Goal: Task Accomplishment & Management: Use online tool/utility

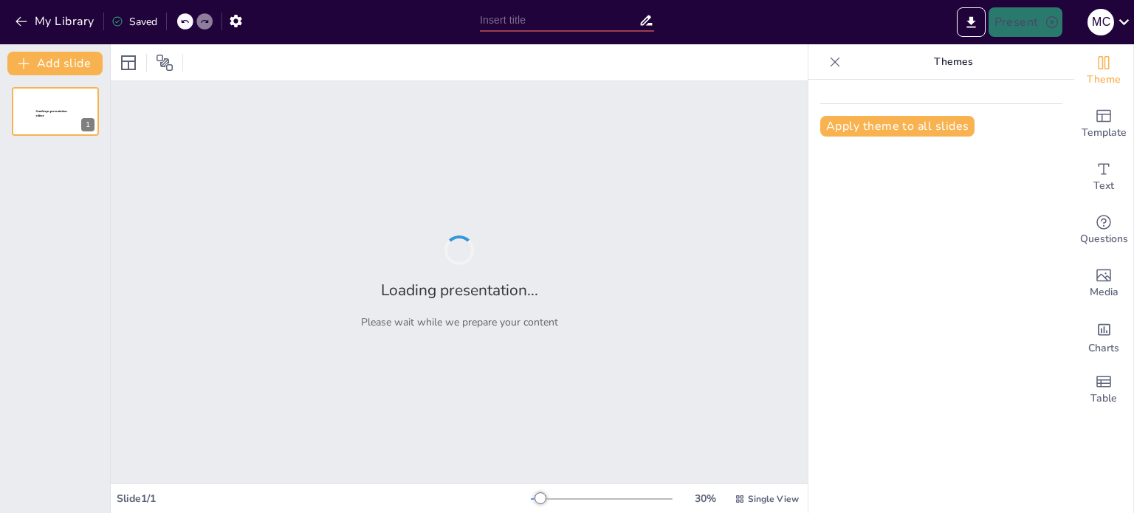
type input "La Trampa de la Rutina: Análisis de Sus Efectos en el Comportamiento Humano"
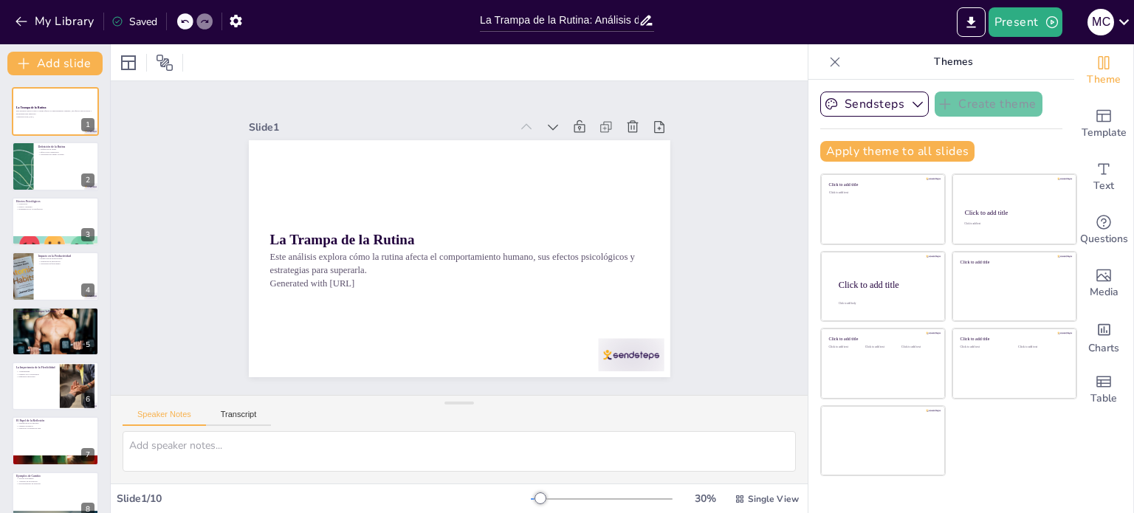
click at [704, 275] on div "Slide 1 La Trampa de la Rutina Este análisis explora cómo la rutina afecta el c…" at bounding box center [459, 238] width 747 height 452
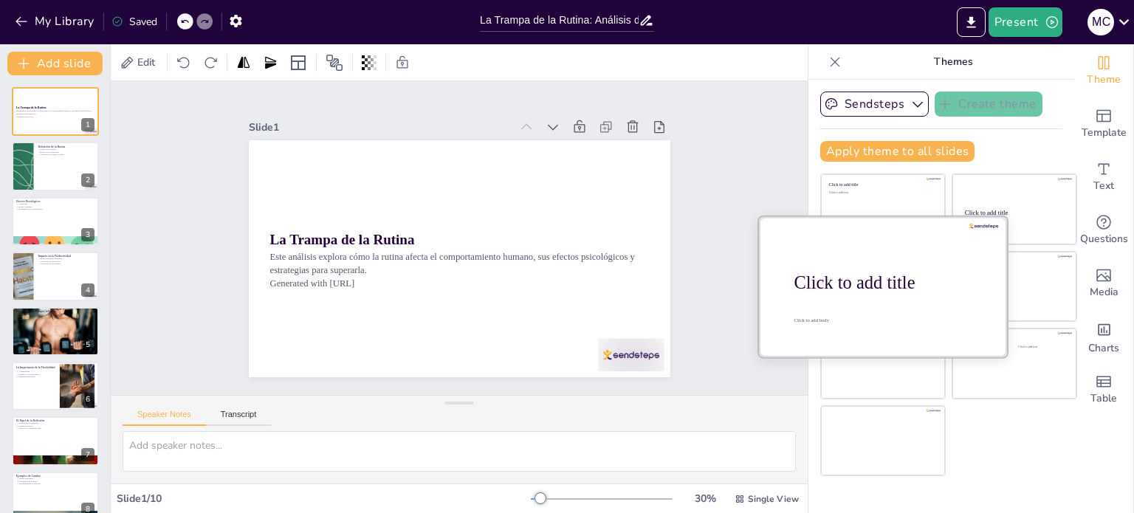
click at [887, 274] on div "Click to add title" at bounding box center [889, 283] width 188 height 21
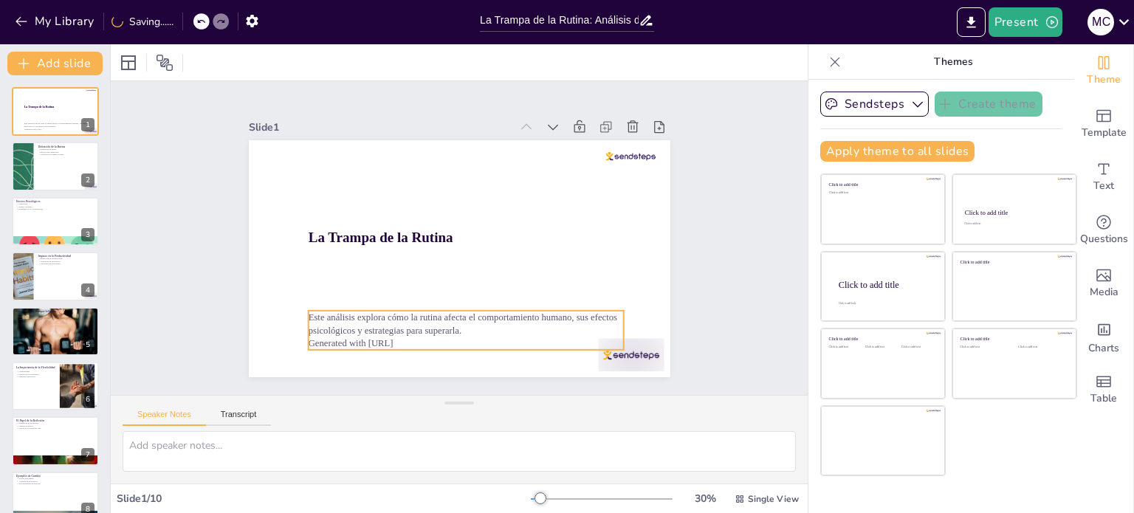
click at [420, 324] on p "Este análisis explora cómo la rutina afecta el comportamiento humano, sus efect…" at bounding box center [457, 324] width 317 height 59
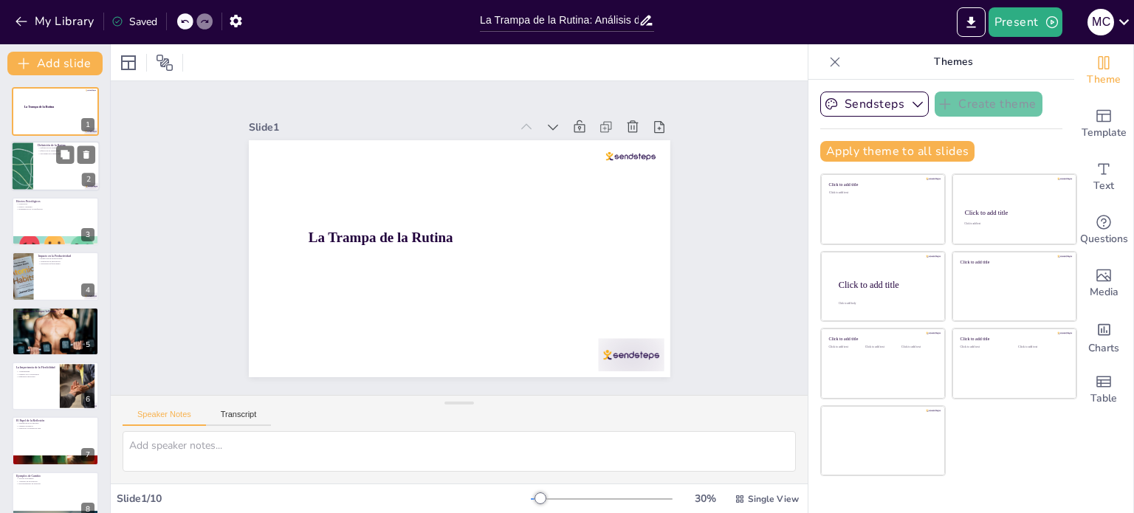
click at [41, 168] on div at bounding box center [55, 167] width 89 height 50
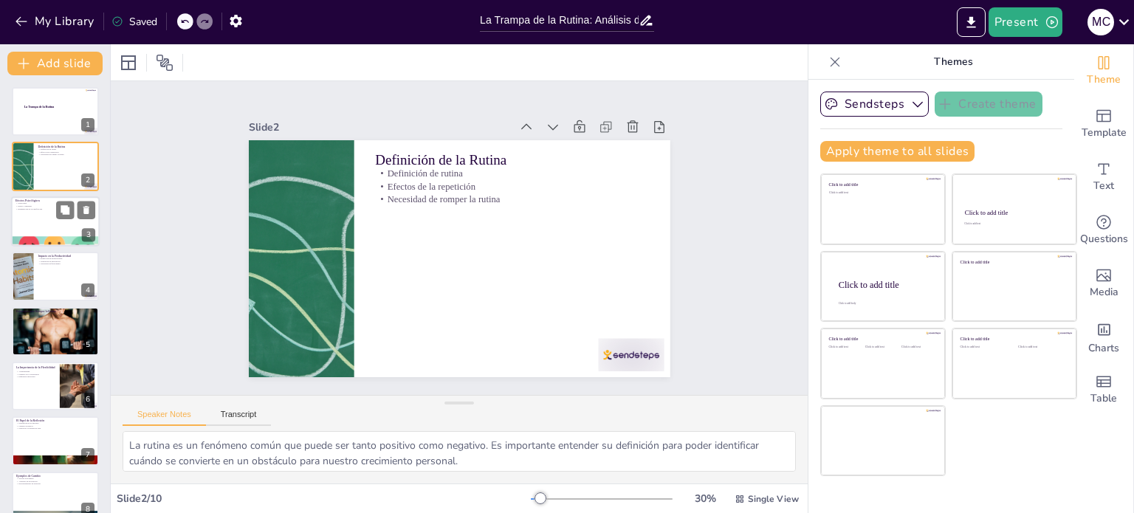
click at [44, 222] on div at bounding box center [55, 221] width 89 height 50
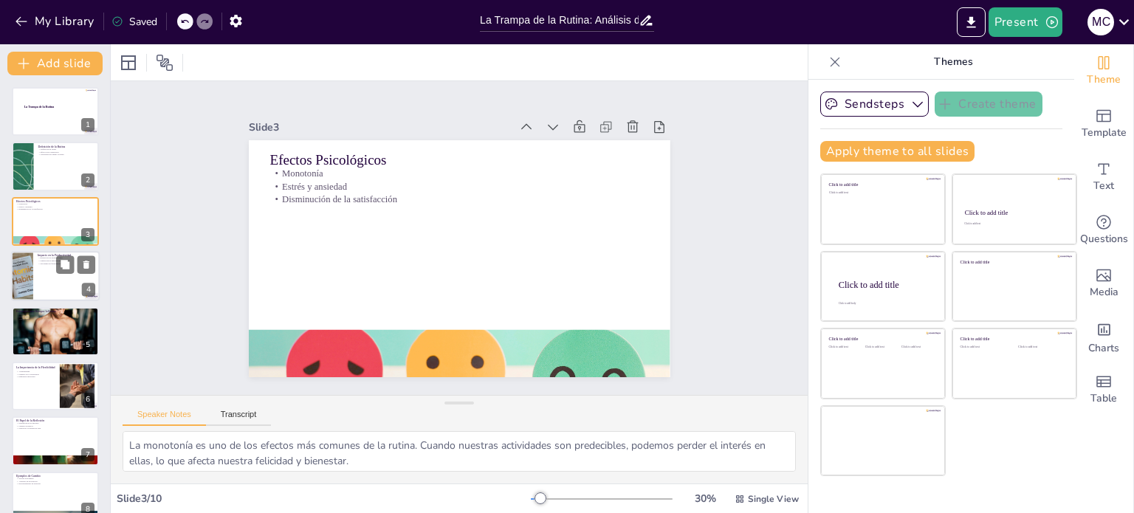
click at [47, 265] on div at bounding box center [55, 276] width 89 height 50
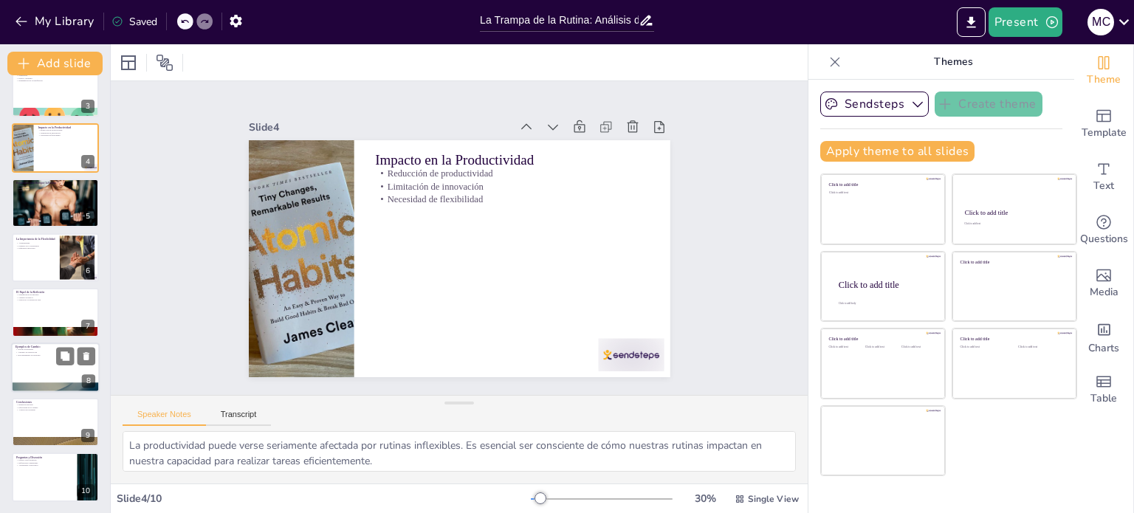
click at [48, 349] on p "Nuevas actividades" at bounding box center [56, 350] width 80 height 3
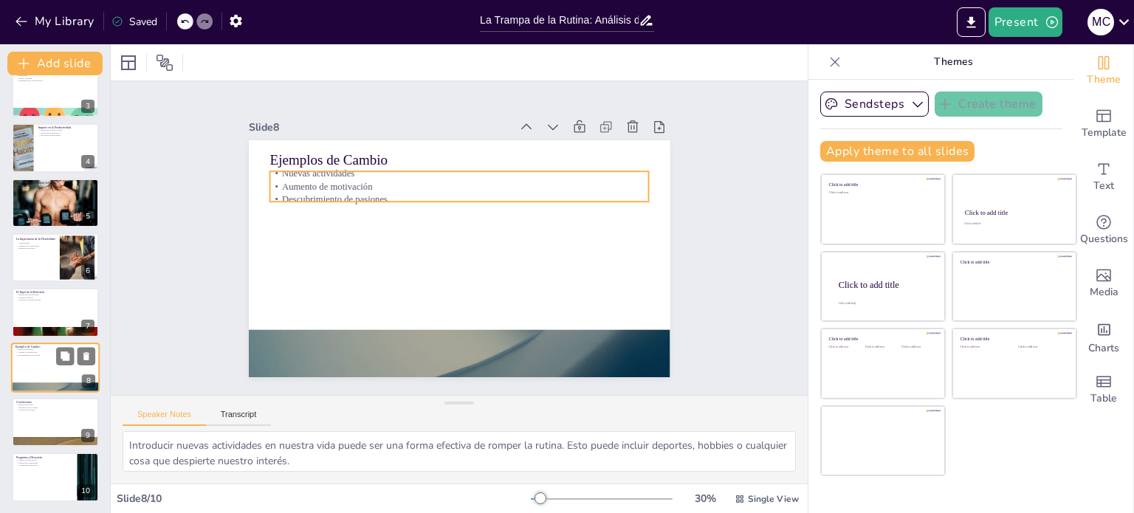
scroll to position [129, 0]
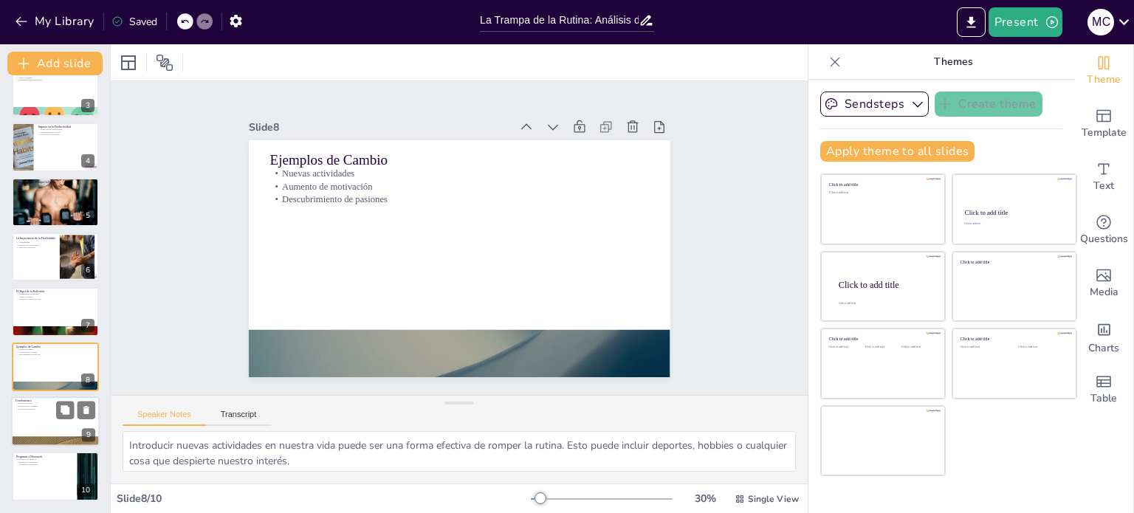
click at [48, 428] on div at bounding box center [55, 422] width 89 height 50
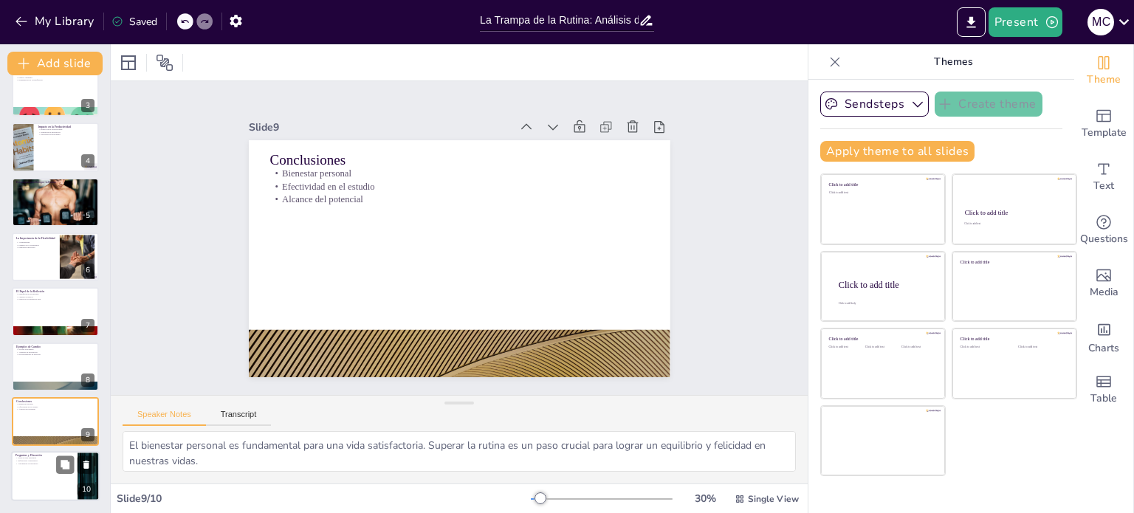
click at [52, 470] on div at bounding box center [55, 477] width 89 height 50
type textarea "Crear un espacio para preguntas es vital en cualquier presentación. Esto permit…"
